Goal: Information Seeking & Learning: Learn about a topic

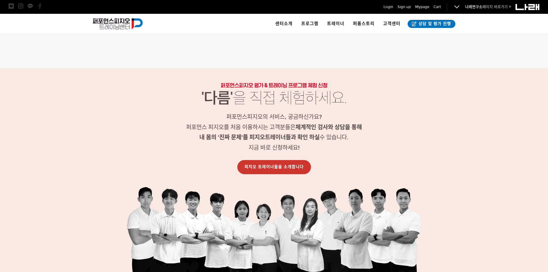
scroll to position [604, 0]
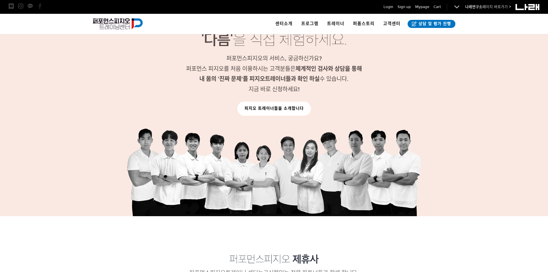
click at [271, 111] on link "피지오 트레이너들을 소개합니다" at bounding box center [274, 109] width 74 height 14
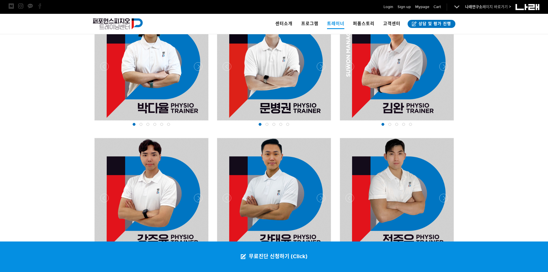
scroll to position [604, 0]
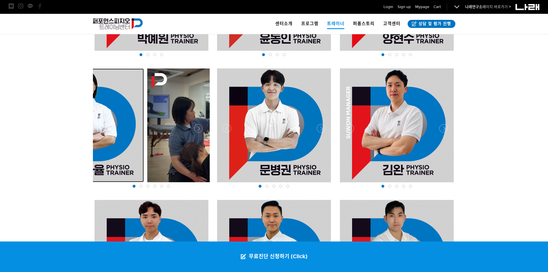
drag, startPoint x: 168, startPoint y: 127, endPoint x: 76, endPoint y: 135, distance: 91.9
click at [93, 132] on div at bounding box center [87, 125] width 114 height 114
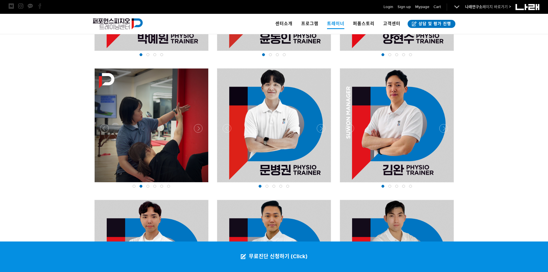
drag, startPoint x: 157, startPoint y: 132, endPoint x: 119, endPoint y: 138, distance: 37.9
click at [119, 138] on div at bounding box center [152, 125] width 114 height 114
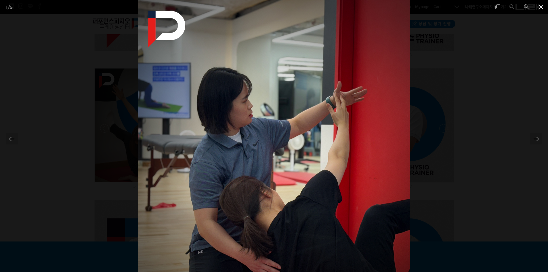
click at [541, 8] on span at bounding box center [541, 7] width 14 height 14
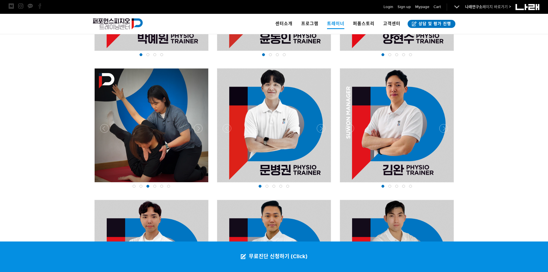
click at [199, 184] on div at bounding box center [151, 184] width 117 height 0
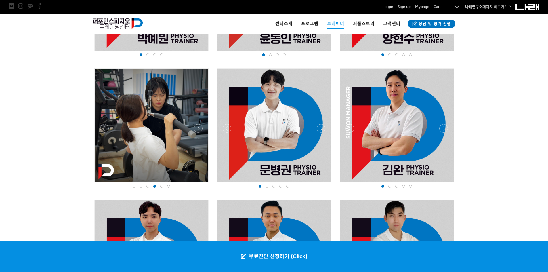
click at [200, 184] on div at bounding box center [151, 184] width 117 height 0
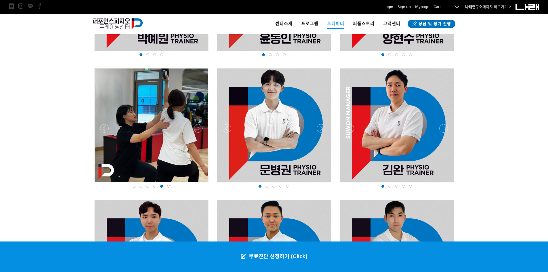
click at [200, 184] on div at bounding box center [151, 184] width 117 height 0
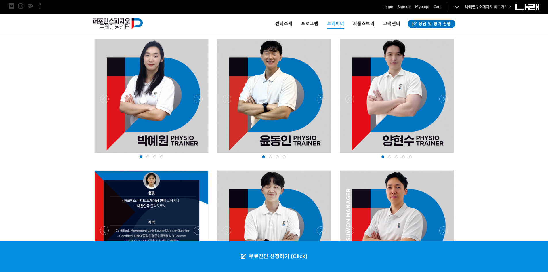
scroll to position [460, 0]
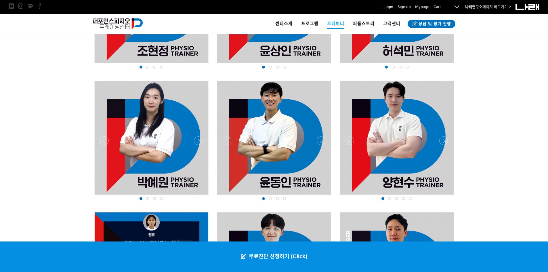
click at [202, 196] on div at bounding box center [151, 196] width 117 height 0
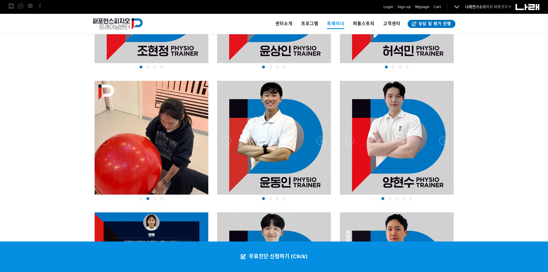
click at [202, 196] on div at bounding box center [151, 196] width 117 height 0
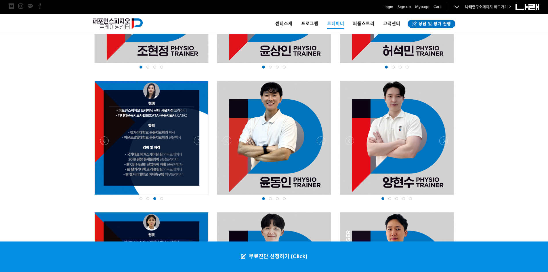
click at [199, 196] on div at bounding box center [151, 196] width 117 height 0
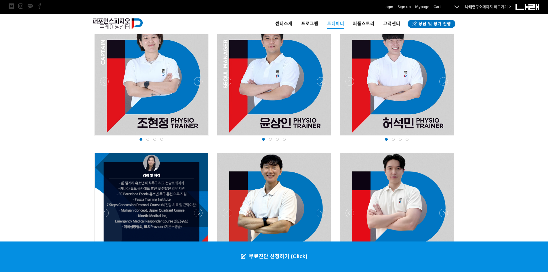
scroll to position [317, 0]
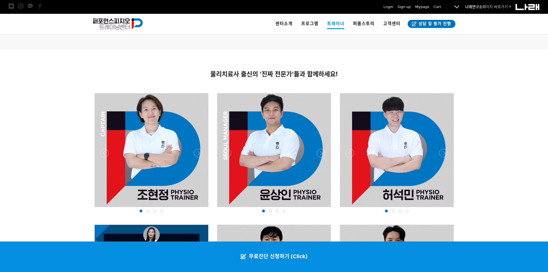
click at [321, 209] on div at bounding box center [274, 209] width 117 height 0
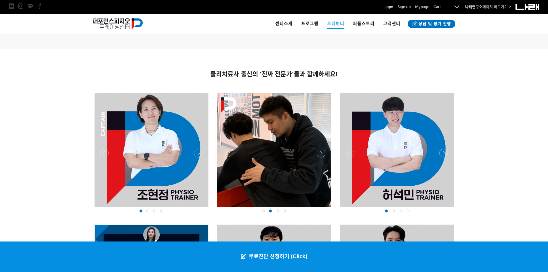
click at [321, 209] on div at bounding box center [274, 209] width 117 height 0
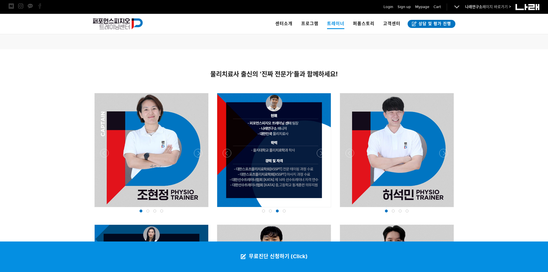
click at [323, 209] on div at bounding box center [274, 209] width 117 height 0
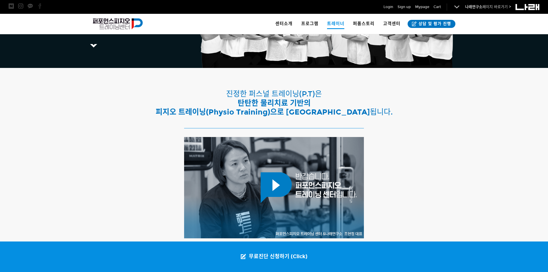
scroll to position [0, 0]
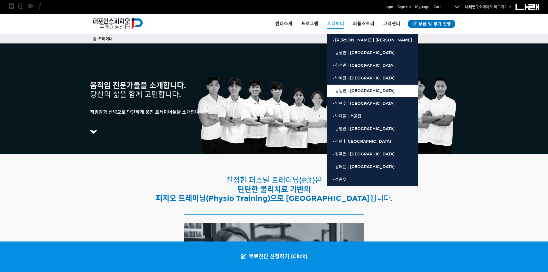
click at [353, 93] on span "· 윤동인ㅣ[GEOGRAPHIC_DATA]" at bounding box center [364, 90] width 62 height 5
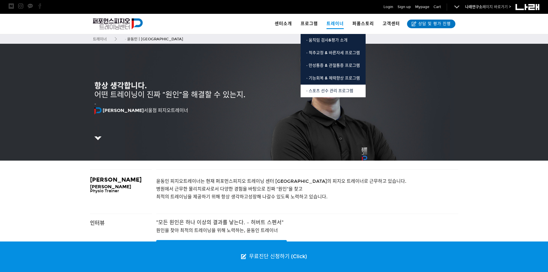
click at [328, 92] on span "· 스포츠 선수 관리 프로그램" at bounding box center [329, 90] width 47 height 5
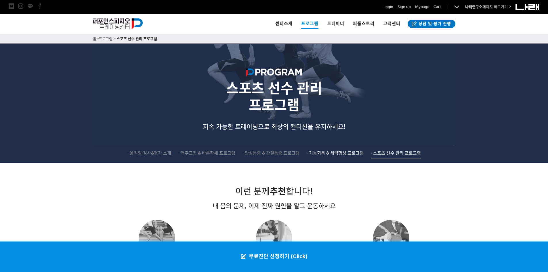
click at [328, 152] on span "· 기능회복 & 체력향상 프로그램" at bounding box center [335, 153] width 57 height 5
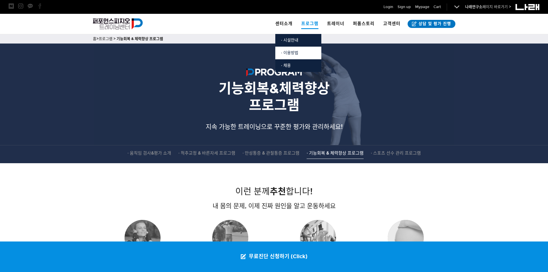
click at [292, 49] on link "· 이용방법" at bounding box center [298, 53] width 46 height 13
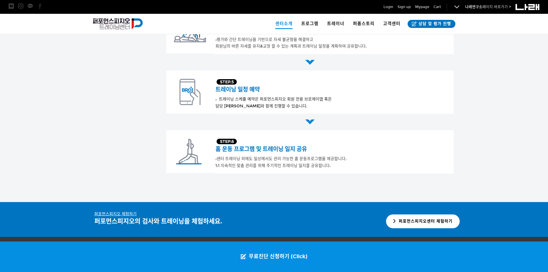
scroll to position [339, 0]
